Goal: Communication & Community: Answer question/provide support

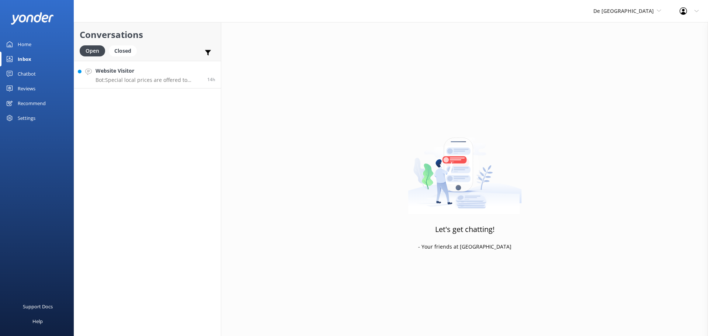
click at [178, 81] on p "Bot: Special local prices are offered to locals with valid local IDs. Please co…" at bounding box center [149, 80] width 106 height 7
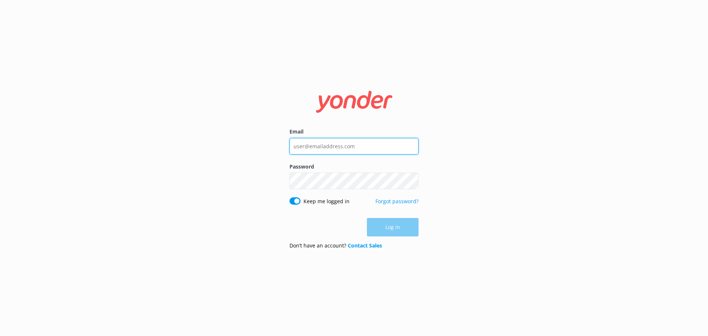
type input "[EMAIL_ADDRESS][DOMAIN_NAME]"
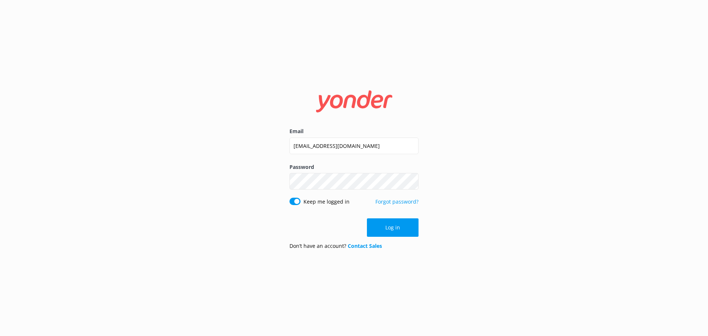
click at [403, 225] on button "Log in" at bounding box center [393, 227] width 52 height 18
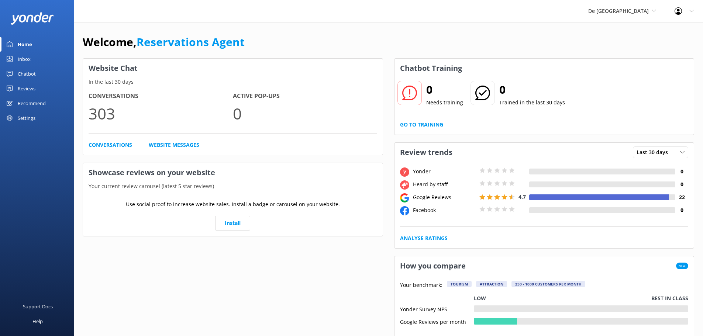
click at [32, 59] on link "Inbox" at bounding box center [37, 59] width 74 height 15
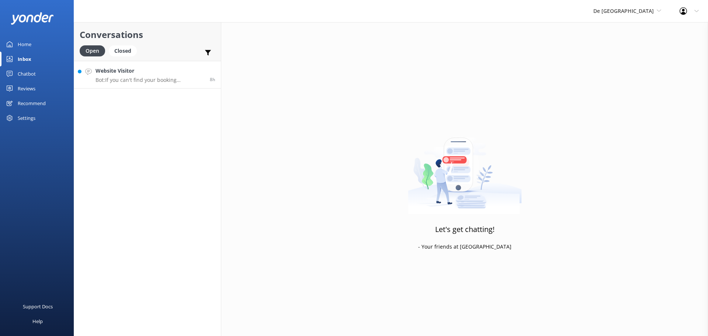
click at [133, 79] on p "Bot: If you can't find your booking confirmation, check your junk or promotions…" at bounding box center [150, 80] width 109 height 7
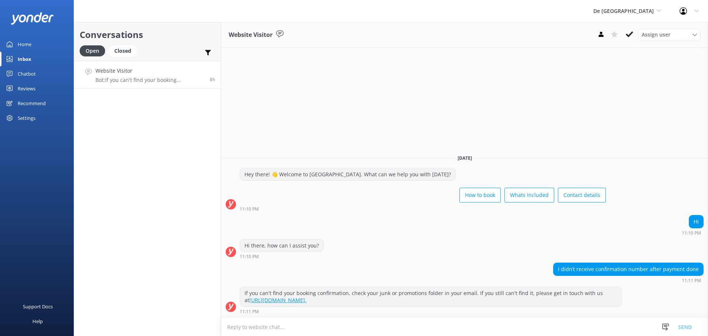
click at [282, 331] on textarea at bounding box center [464, 327] width 487 height 18
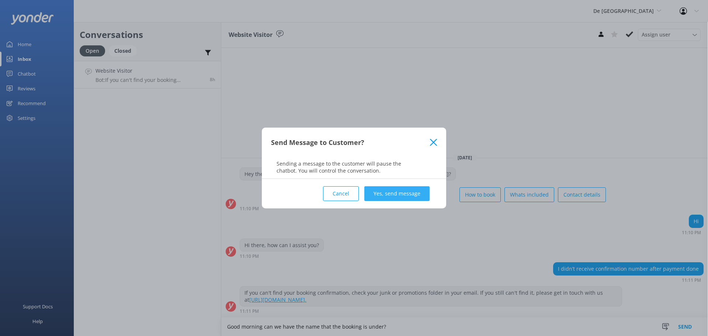
type textarea "Good morning can we have the name that the booking is under?"
click at [411, 195] on button "Yes, send message" at bounding box center [396, 193] width 65 height 15
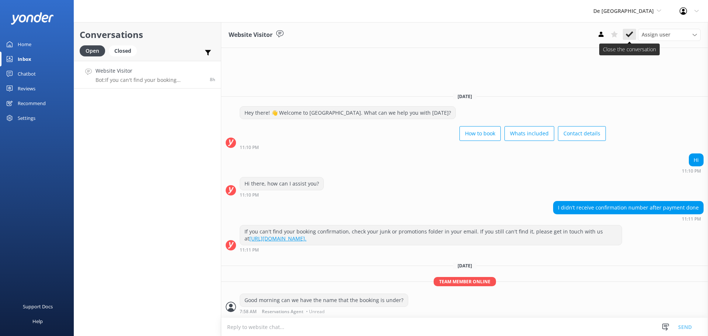
click at [631, 30] on button at bounding box center [629, 34] width 13 height 11
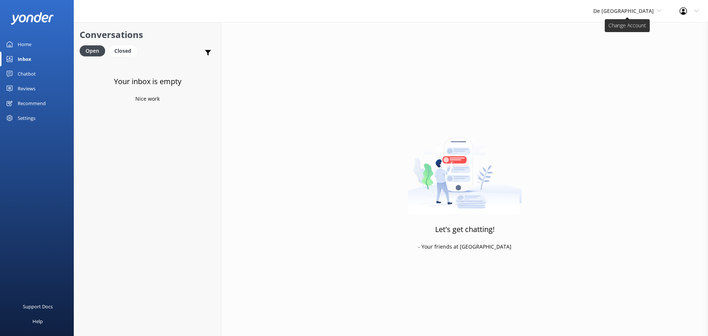
click at [628, 14] on span "De [GEOGRAPHIC_DATA]" at bounding box center [623, 10] width 60 height 7
click at [622, 50] on link "Aruba's Activities Expert" at bounding box center [621, 49] width 74 height 18
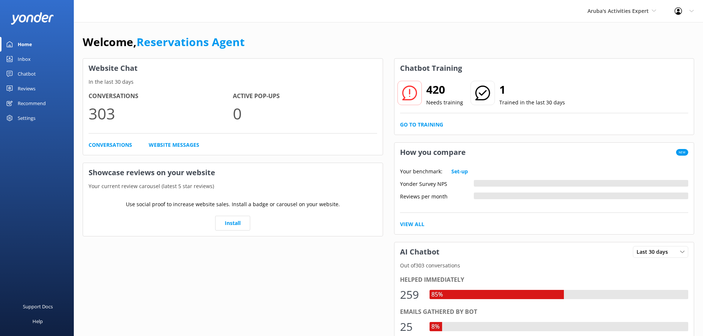
click at [37, 61] on link "Inbox" at bounding box center [37, 59] width 74 height 15
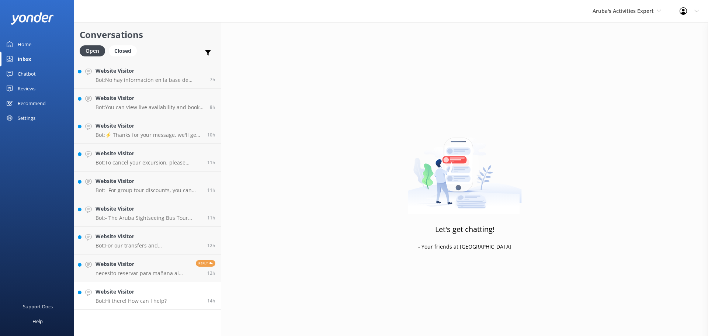
click at [162, 294] on h4 "Website Visitor" at bounding box center [131, 292] width 71 height 8
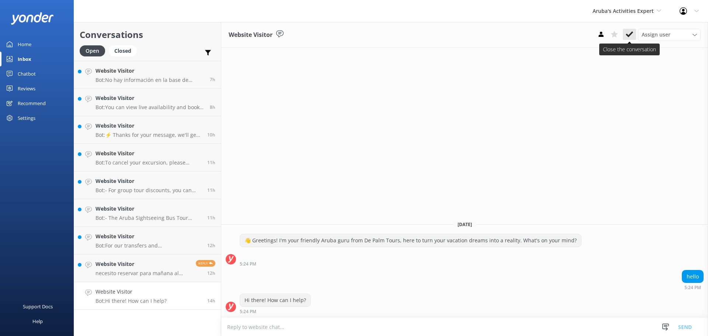
click at [630, 37] on icon at bounding box center [629, 34] width 7 height 7
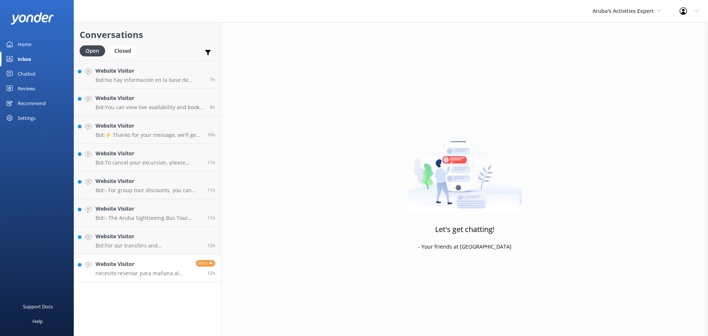
click at [157, 269] on div "Website Visitor necesito reservar para mañana al aeropuerto" at bounding box center [143, 268] width 95 height 16
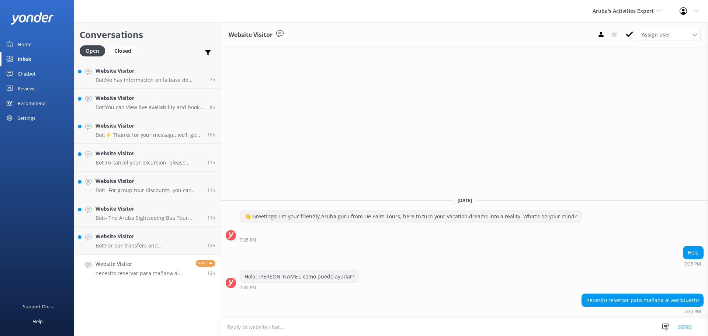
click at [273, 323] on textarea at bounding box center [464, 327] width 487 height 18
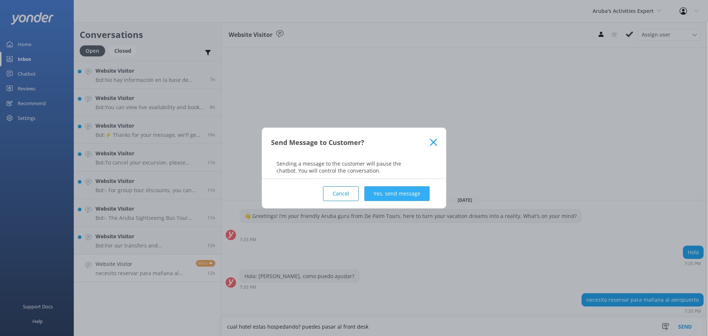
type textarea "cual hotel estas hospedando? puedes pasar al front desk"
click at [385, 195] on button "Yes, send message" at bounding box center [396, 193] width 65 height 15
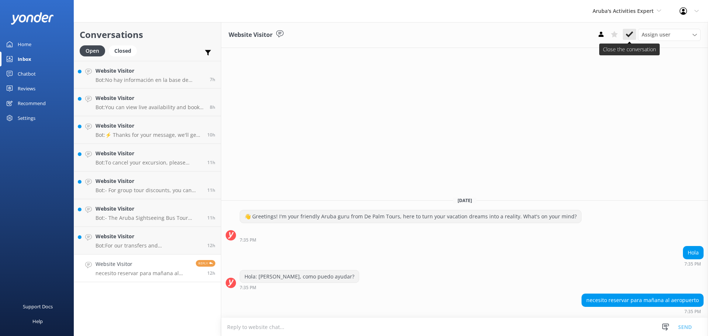
click at [631, 33] on icon at bounding box center [629, 34] width 7 height 7
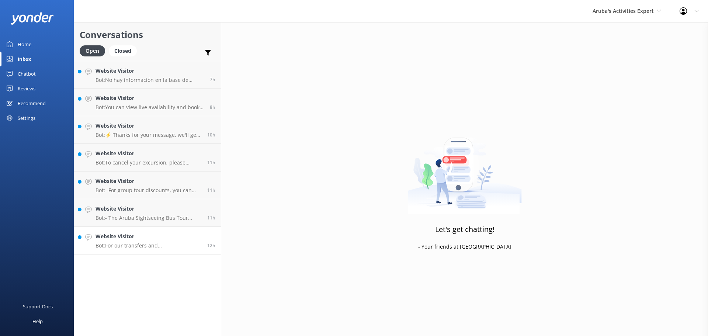
click at [179, 239] on h4 "Website Visitor" at bounding box center [149, 236] width 106 height 8
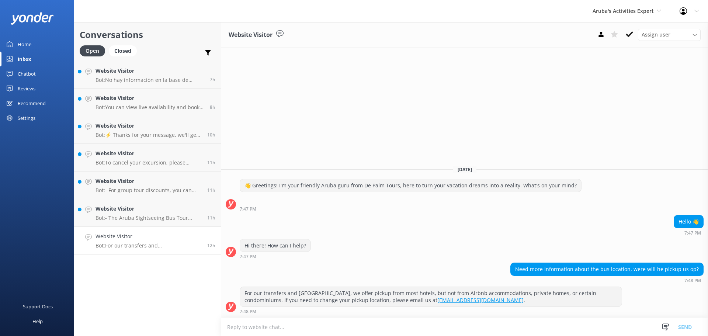
click at [375, 322] on textarea at bounding box center [464, 327] width 487 height 18
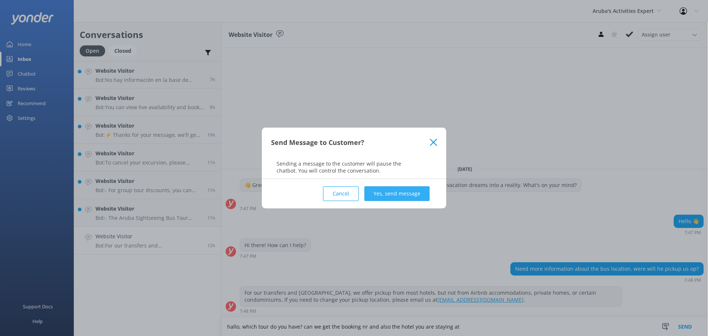
type textarea "hallo, which tour do you have? can we get the booking nr and also the hotel you…"
click at [400, 187] on button "Yes, send message" at bounding box center [396, 193] width 65 height 15
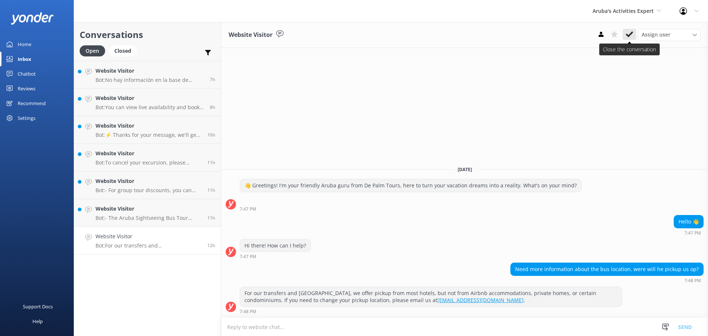
click at [632, 33] on use at bounding box center [629, 34] width 7 height 6
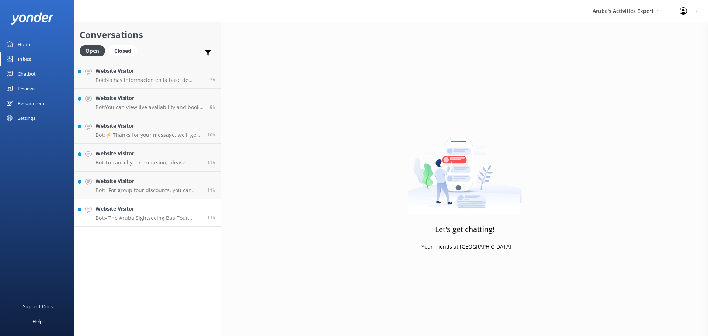
click at [150, 221] on p "Bot: - The Aruba Sightseeing Bus Tour costs from $49 per adult (10+ years) and …" at bounding box center [149, 218] width 106 height 7
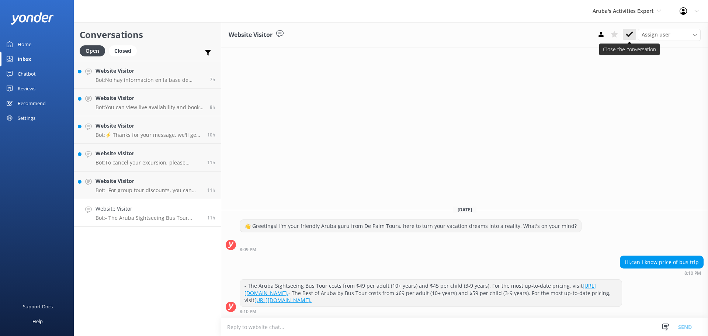
click at [628, 35] on use at bounding box center [629, 34] width 7 height 6
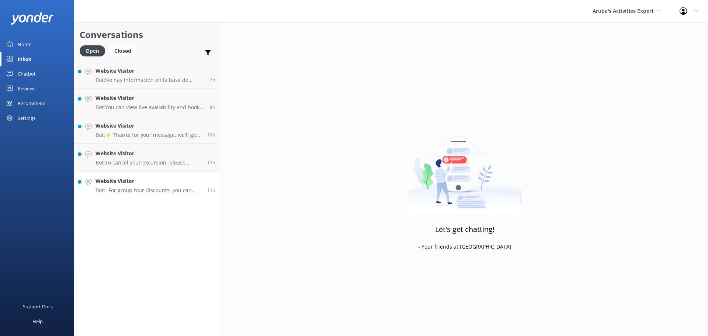
drag, startPoint x: 148, startPoint y: 192, endPoint x: 160, endPoint y: 191, distance: 11.8
click at [148, 191] on p "Bot: - For group tour discounts, you can reach out to [EMAIL_ADDRESS][DOMAIN_NA…" at bounding box center [149, 190] width 106 height 7
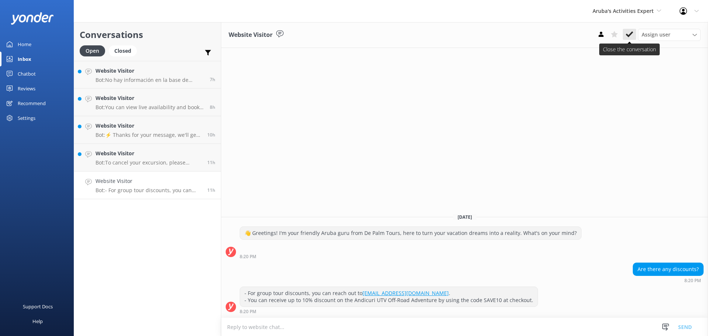
click at [630, 32] on icon at bounding box center [629, 34] width 7 height 7
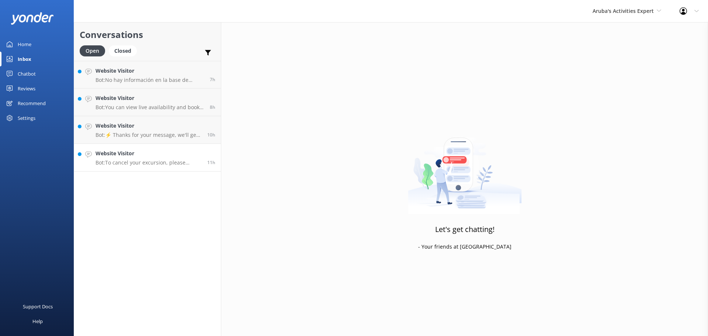
click at [153, 155] on h4 "Website Visitor" at bounding box center [149, 153] width 106 height 8
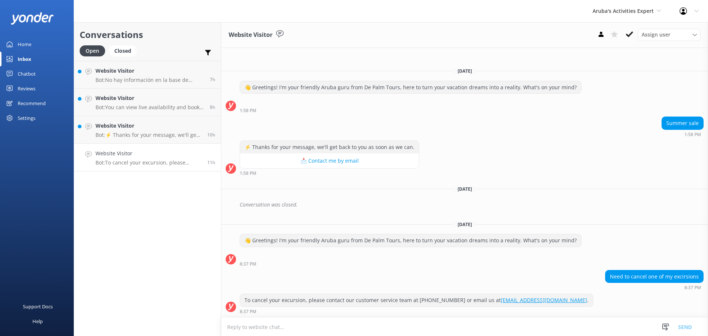
click at [393, 331] on textarea at bounding box center [464, 327] width 487 height 18
type textarea "y"
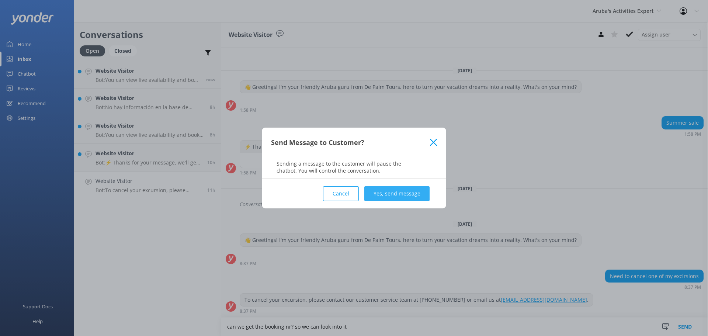
type textarea "can we get the booking nr? so we can look into it"
click at [387, 197] on button "Yes, send message" at bounding box center [396, 193] width 65 height 15
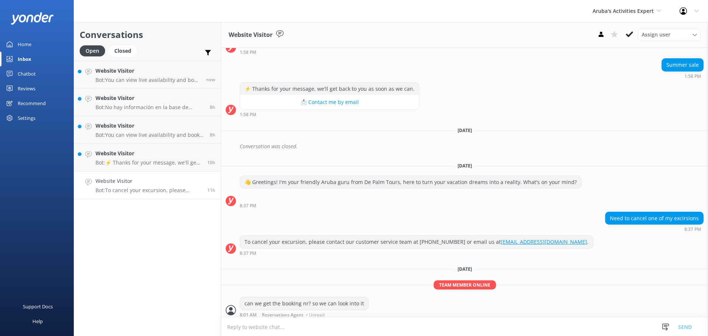
scroll to position [48, 0]
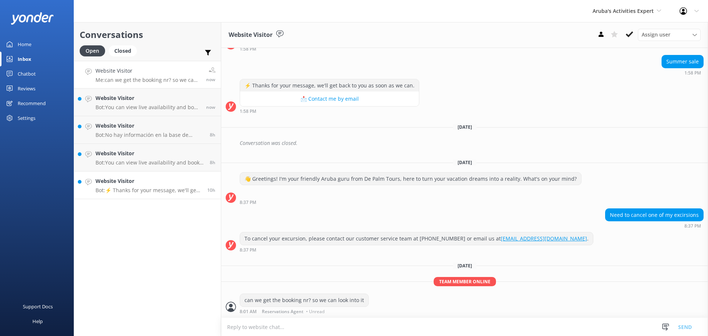
click at [141, 184] on h4 "Website Visitor" at bounding box center [149, 181] width 106 height 8
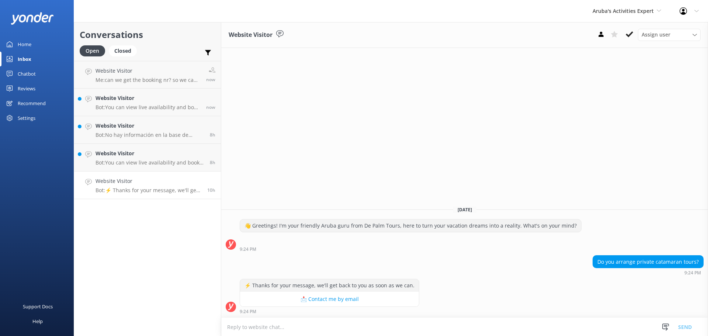
click at [305, 331] on textarea at bounding box center [464, 327] width 487 height 18
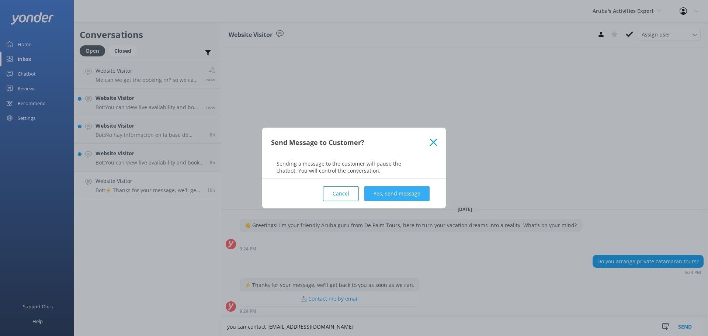
type textarea "you can contact info@depalmtours.com"
click at [412, 190] on button "Yes, send message" at bounding box center [396, 193] width 65 height 15
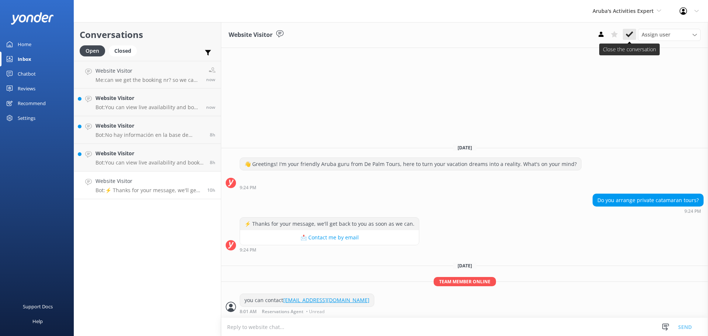
click at [627, 31] on icon at bounding box center [629, 34] width 7 height 7
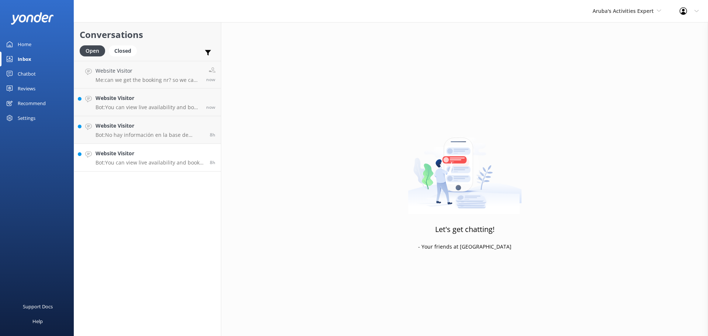
click at [164, 162] on p "Bot: You can view live availability and book an Aruba Private Off-Road Safari T…" at bounding box center [150, 162] width 109 height 7
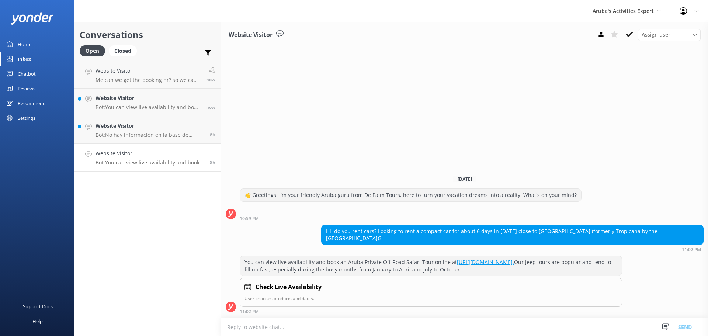
click at [308, 330] on textarea at bounding box center [464, 327] width 487 height 18
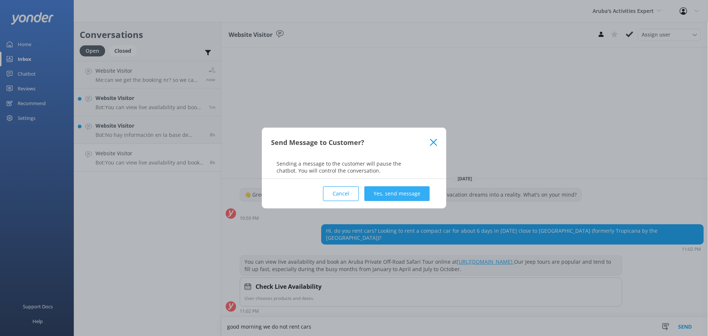
type textarea "good morning we do not rent cars"
click at [388, 195] on button "Yes, send message" at bounding box center [396, 193] width 65 height 15
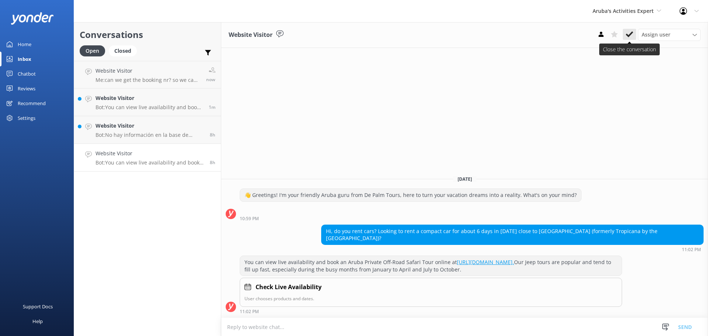
click at [633, 32] on button at bounding box center [629, 34] width 13 height 11
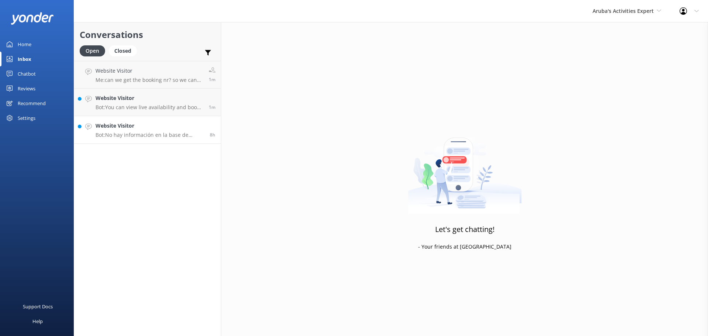
click at [157, 125] on h4 "Website Visitor" at bounding box center [150, 126] width 109 height 8
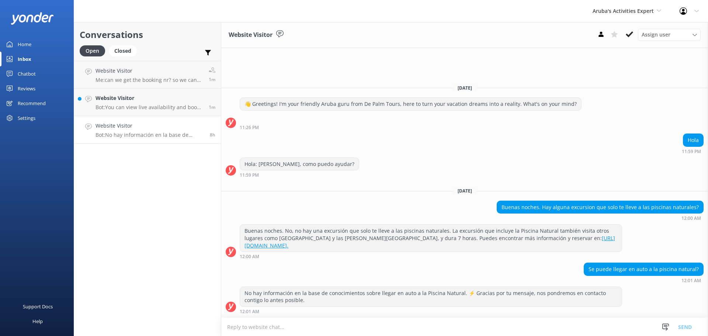
click at [343, 323] on textarea at bounding box center [464, 327] width 487 height 18
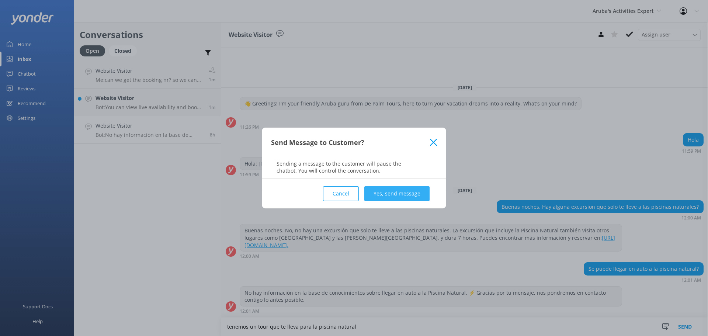
type textarea "tenemos un tour que te lleva para la piscina natural"
click at [416, 187] on button "Yes, send message" at bounding box center [396, 193] width 65 height 15
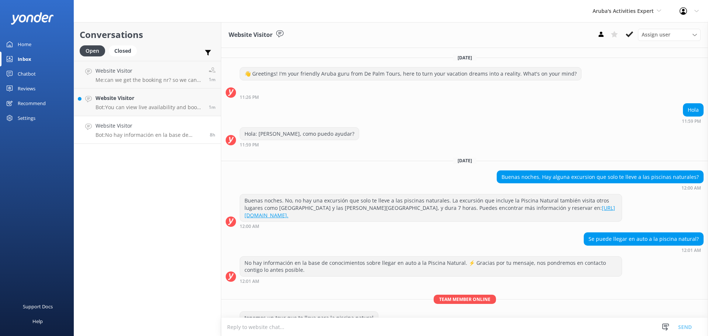
click at [305, 327] on textarea at bounding box center [464, 327] width 487 height 18
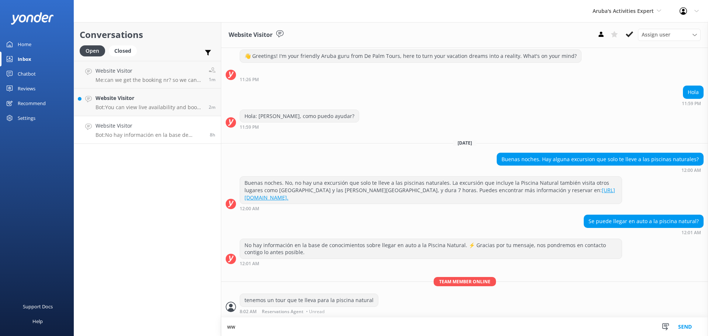
scroll to position [18, 0]
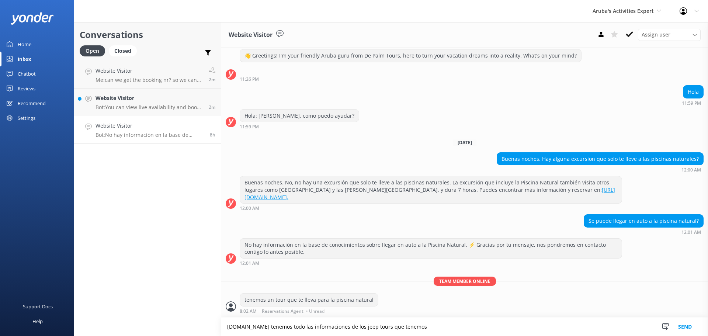
type textarea "www.depalmtours.com tenemos todo las informaciones de los jeep tours que tenemos"
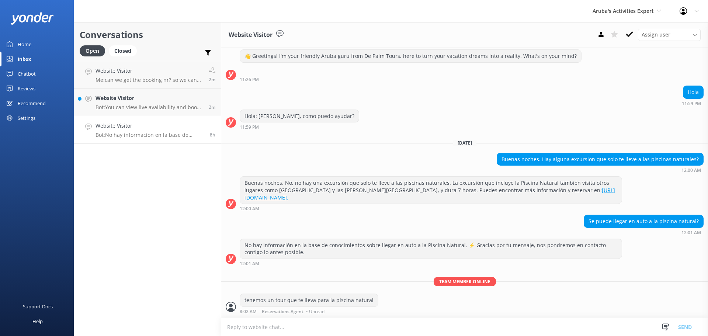
scroll to position [41, 0]
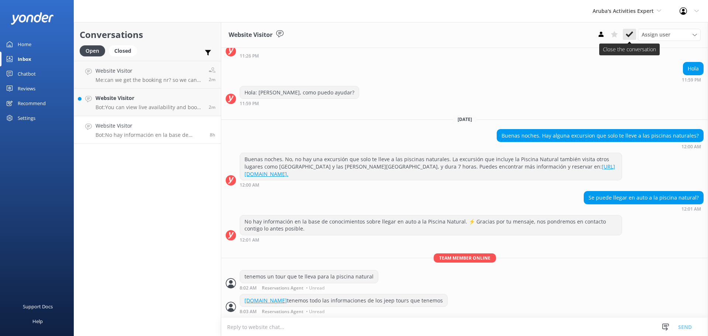
click at [630, 37] on icon at bounding box center [629, 34] width 7 height 7
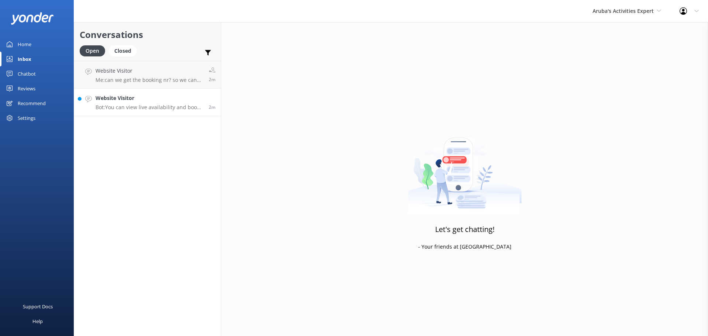
click at [163, 98] on h4 "Website Visitor" at bounding box center [150, 98] width 108 height 8
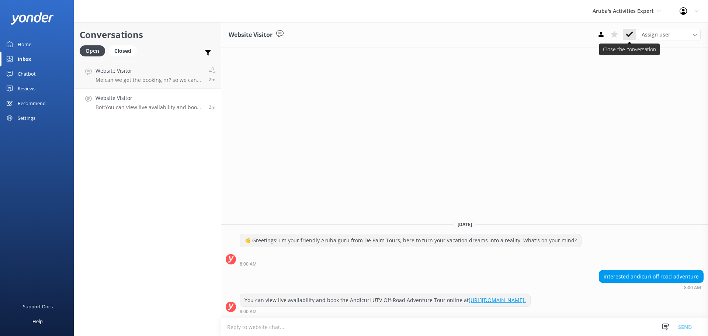
click at [628, 35] on use at bounding box center [629, 34] width 7 height 6
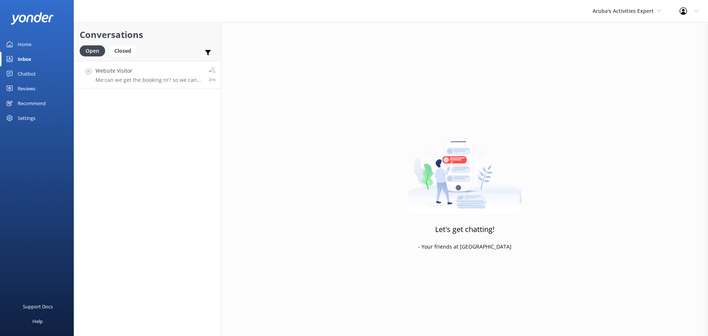
click at [177, 81] on p "Me: can we get the booking nr? so we can look into it" at bounding box center [150, 80] width 108 height 7
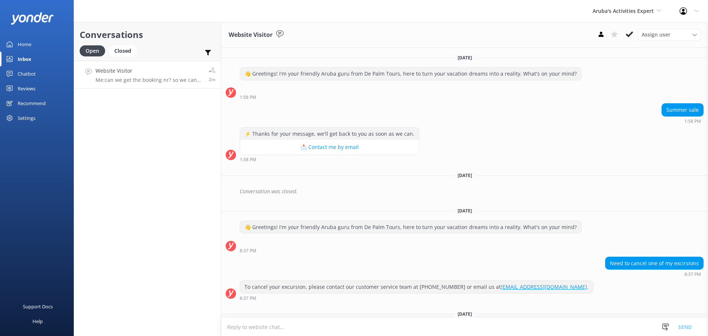
scroll to position [48, 0]
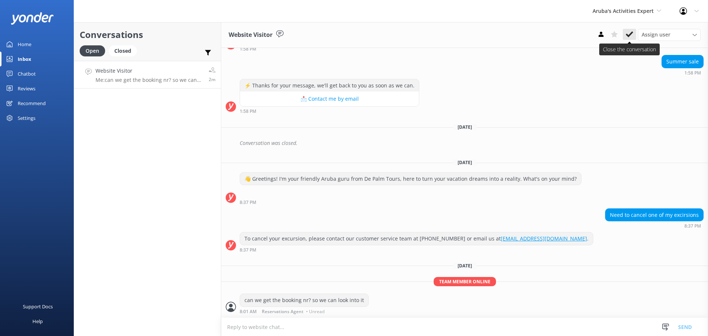
click at [632, 36] on icon at bounding box center [629, 34] width 7 height 7
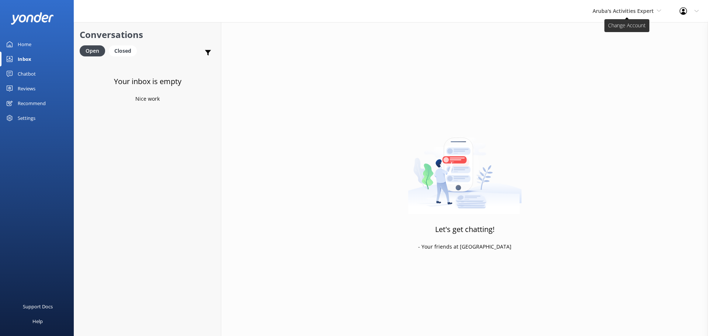
click at [641, 15] on span "Aruba's Activities Expert" at bounding box center [627, 11] width 69 height 8
click at [628, 28] on link "De [GEOGRAPHIC_DATA]" at bounding box center [620, 31] width 74 height 18
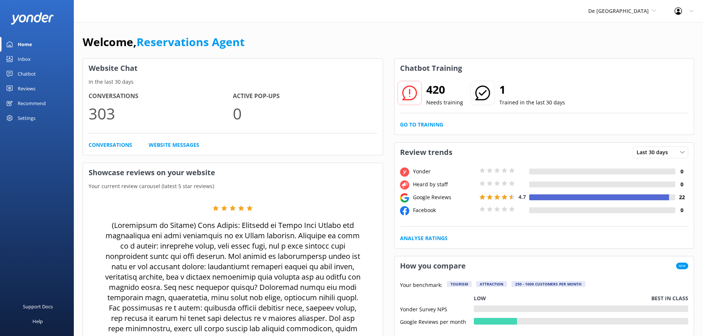
click at [45, 61] on link "Inbox" at bounding box center [37, 59] width 74 height 15
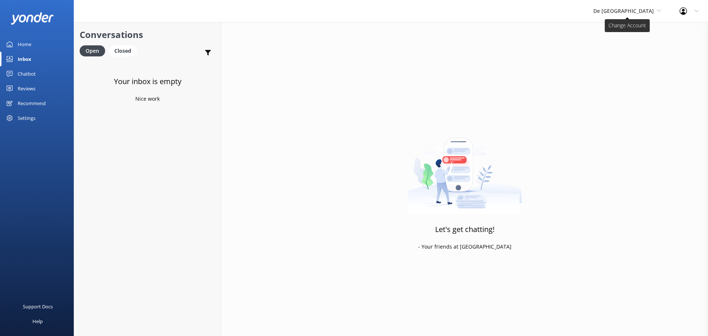
click at [640, 8] on span "De [GEOGRAPHIC_DATA]" at bounding box center [623, 10] width 60 height 7
click at [640, 65] on link "The Captain" at bounding box center [621, 67] width 74 height 18
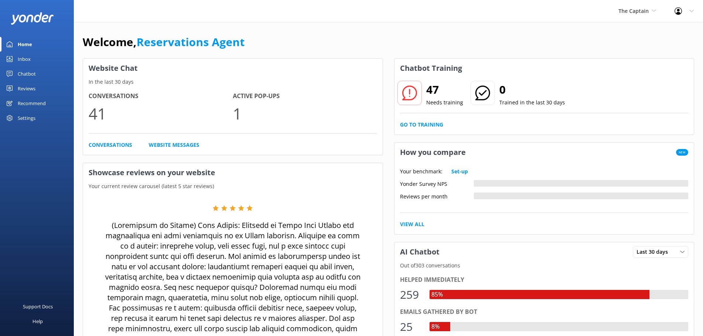
click at [20, 56] on div "Inbox" at bounding box center [24, 59] width 13 height 15
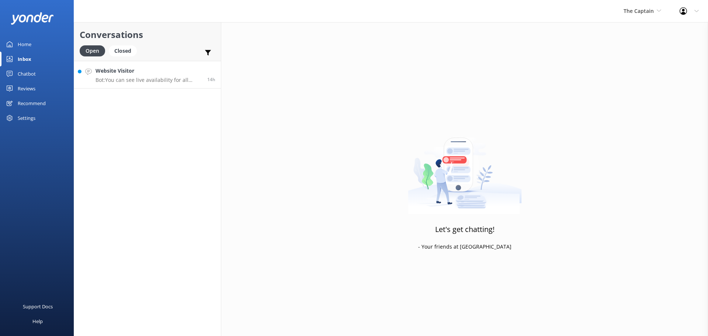
click at [146, 77] on p "Bot: You can see live availability for all Atlantic Aruba tours online by click…" at bounding box center [149, 80] width 106 height 7
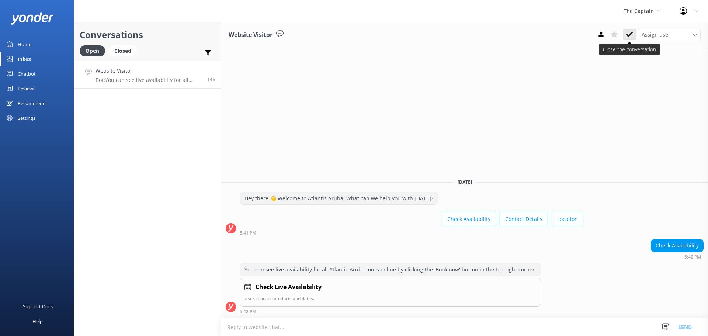
click at [626, 32] on icon at bounding box center [629, 34] width 7 height 7
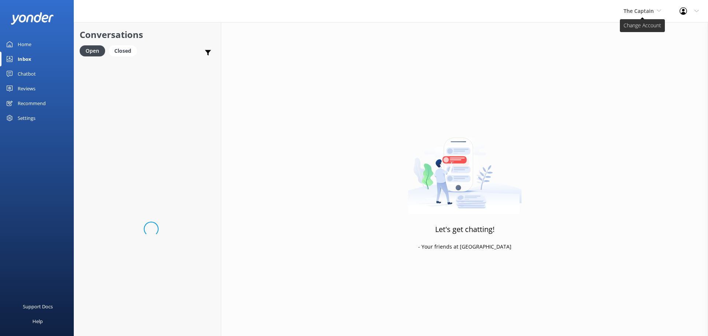
click at [646, 13] on span "The Captain" at bounding box center [639, 10] width 30 height 7
